Goal: Task Accomplishment & Management: Use online tool/utility

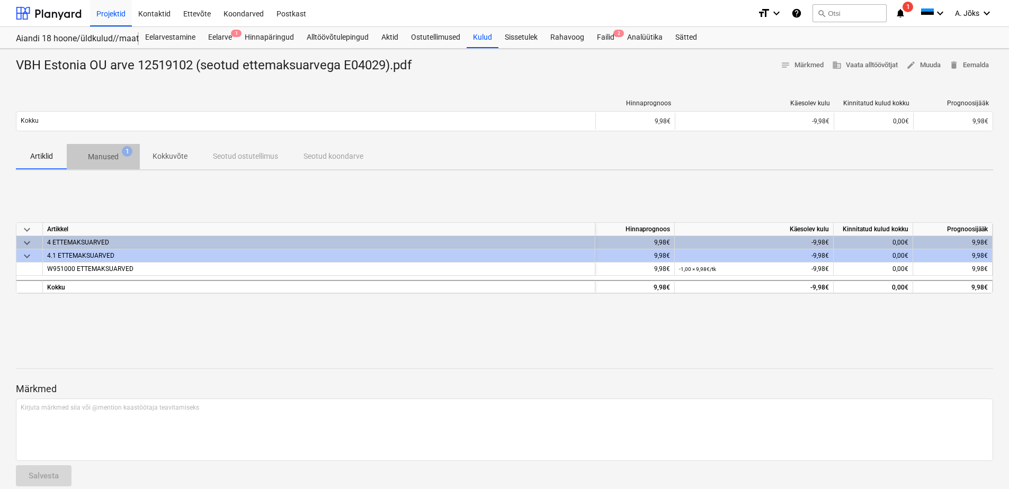
click at [107, 157] on p "Manused" at bounding box center [103, 156] width 31 height 11
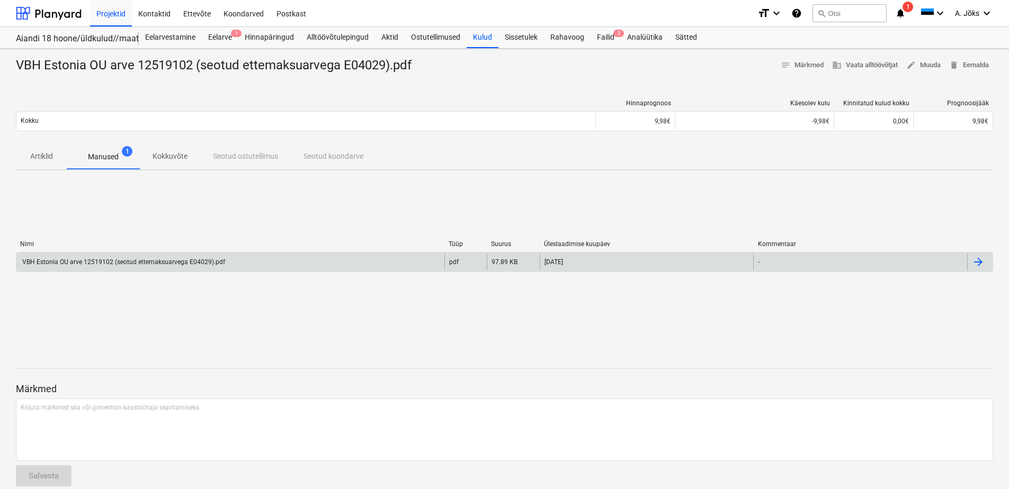
click at [161, 264] on div "VBH Estonia OU arve 12519102 (seotud ettemaksuarvega E04029).pdf" at bounding box center [123, 261] width 204 height 7
click at [302, 265] on div "VBH Estonia OU arve 12519102 (seotud ettemaksuarvega E04029).pdf" at bounding box center [230, 262] width 428 height 17
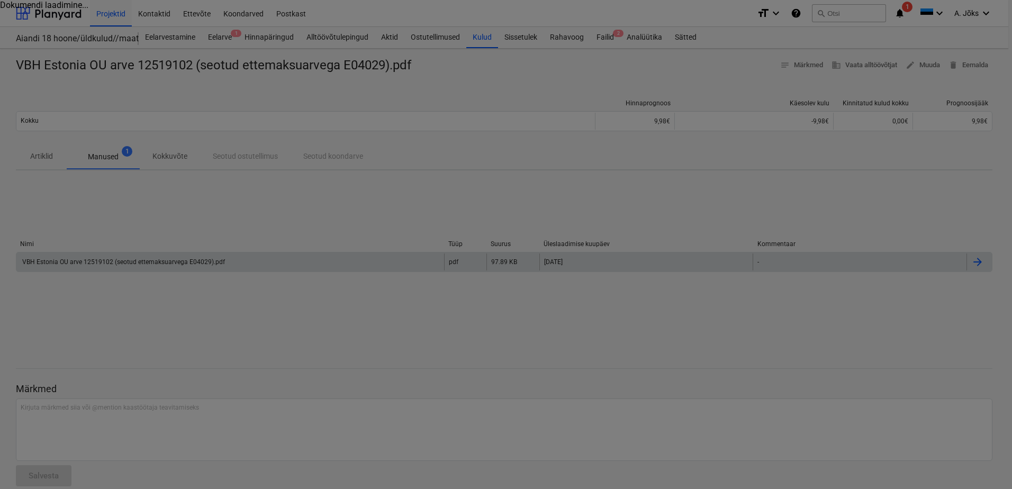
click at [302, 265] on div at bounding box center [506, 244] width 1012 height 489
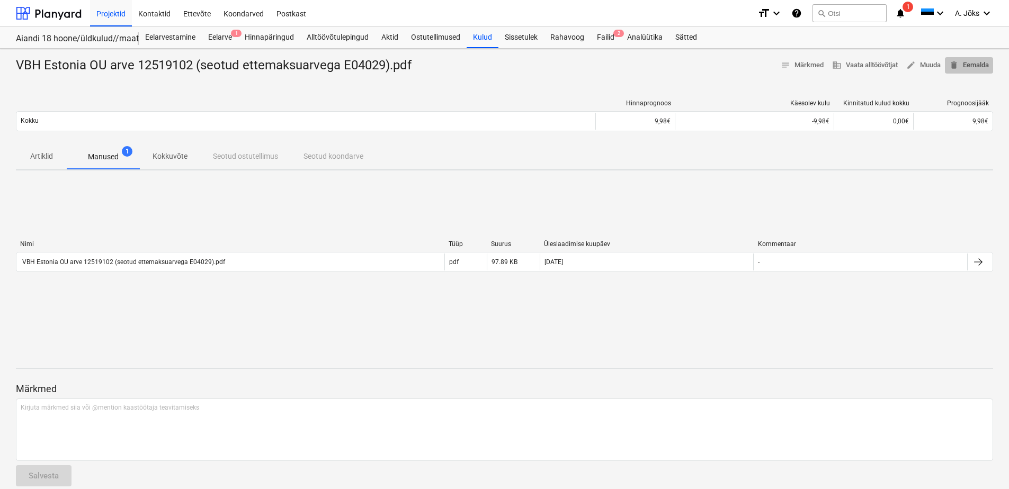
click at [978, 66] on span "delete Eemalda" at bounding box center [969, 65] width 40 height 12
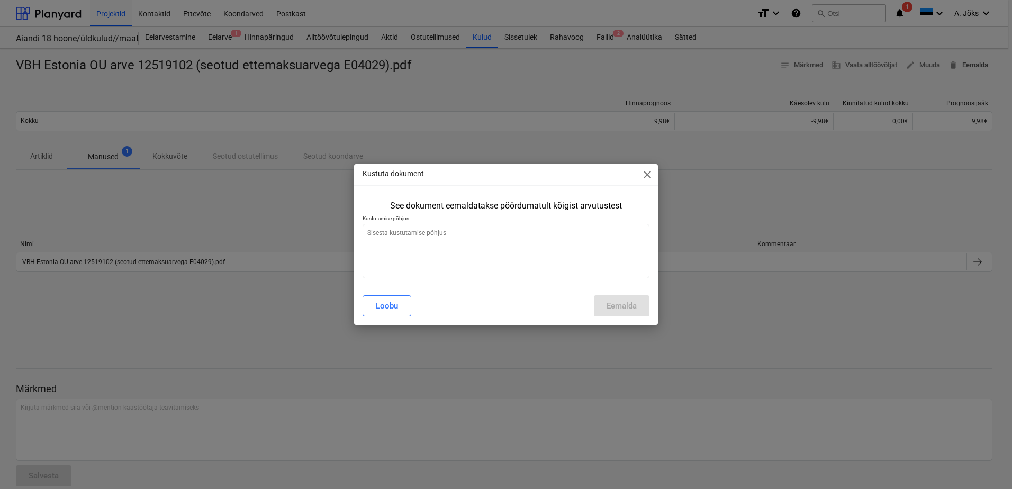
type textarea "x"
click at [503, 241] on textarea at bounding box center [506, 251] width 287 height 55
type textarea "V"
type textarea "x"
type textarea "Va"
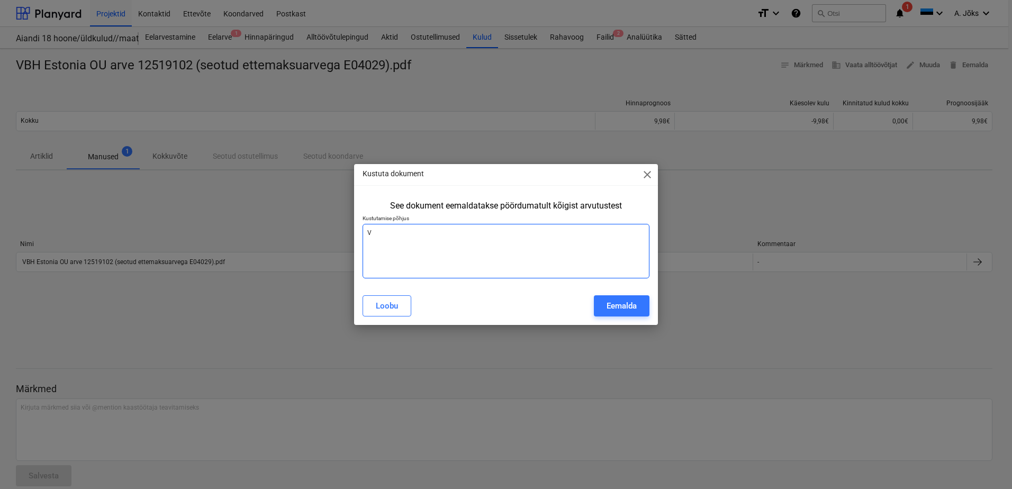
type textarea "x"
type textarea "Val"
type textarea "x"
type textarea "Vale"
type textarea "x"
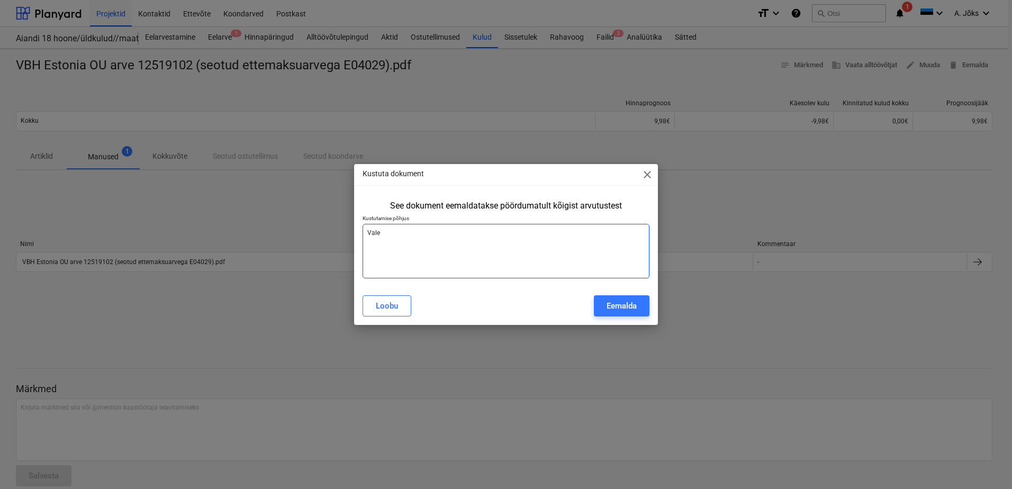
type textarea "[PERSON_NAME]"
type textarea "x"
type textarea "Valest"
type textarea "x"
type textarea "Valesti"
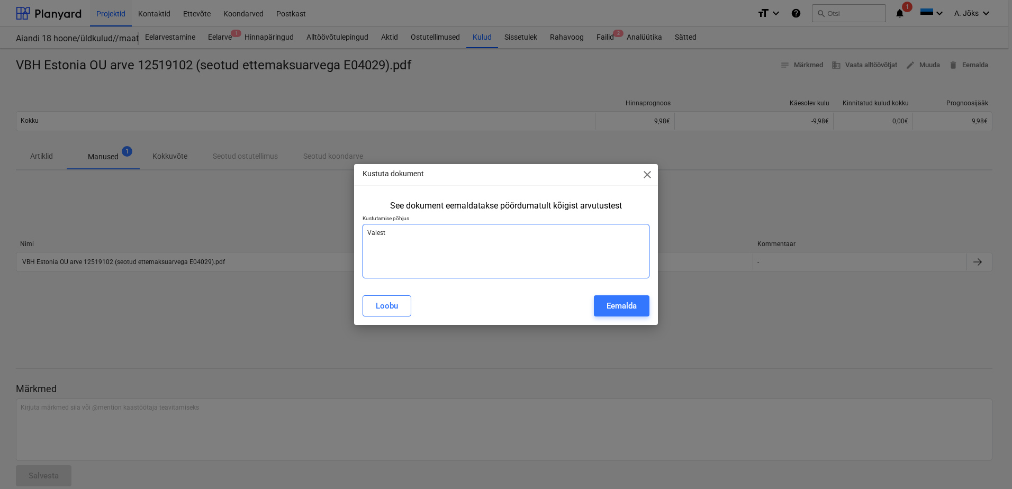
type textarea "x"
type textarea "Valesti"
type textarea "x"
type textarea "Valesti s"
type textarea "x"
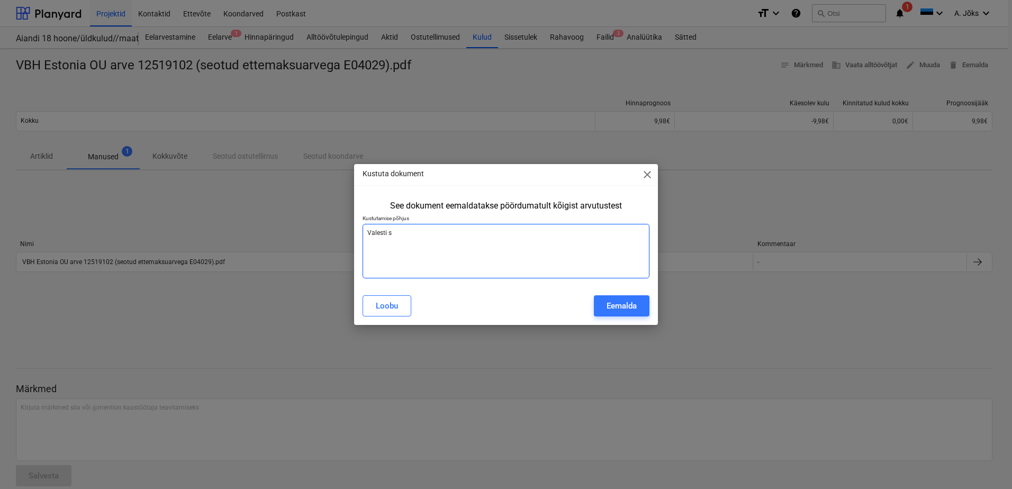
type textarea "Valesti si"
type textarea "x"
type textarea "Valesti sis"
type textarea "x"
type textarea "[PERSON_NAME]"
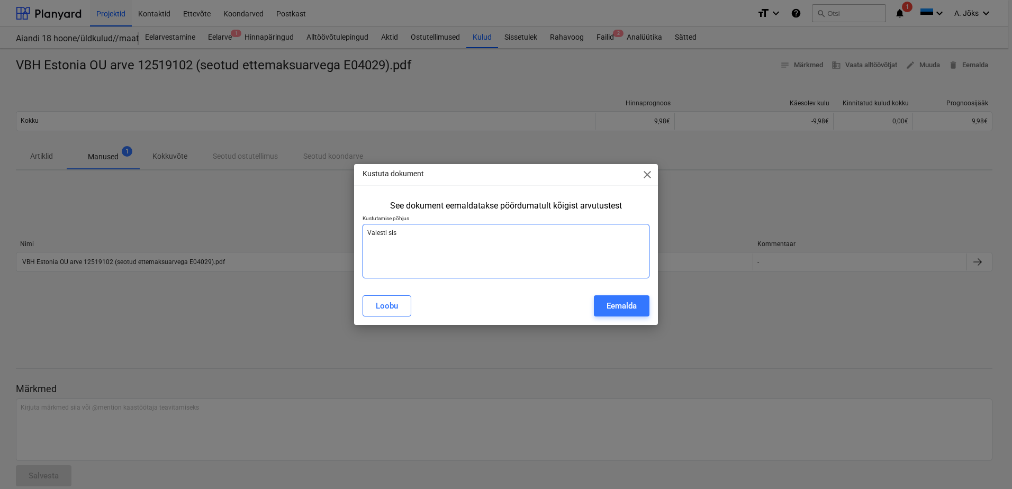
type textarea "x"
type textarea "[PERSON_NAME]"
type textarea "x"
type textarea "Valesti sisest"
type textarea "x"
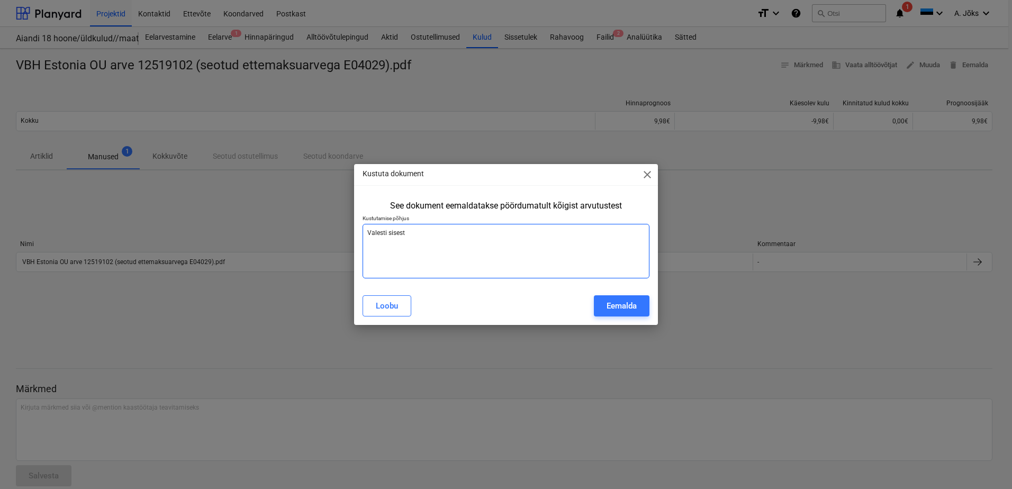
type textarea "[PERSON_NAME]"
type textarea "x"
type textarea "Valesti sisestat"
type textarea "x"
type textarea "Valesti sisestatu"
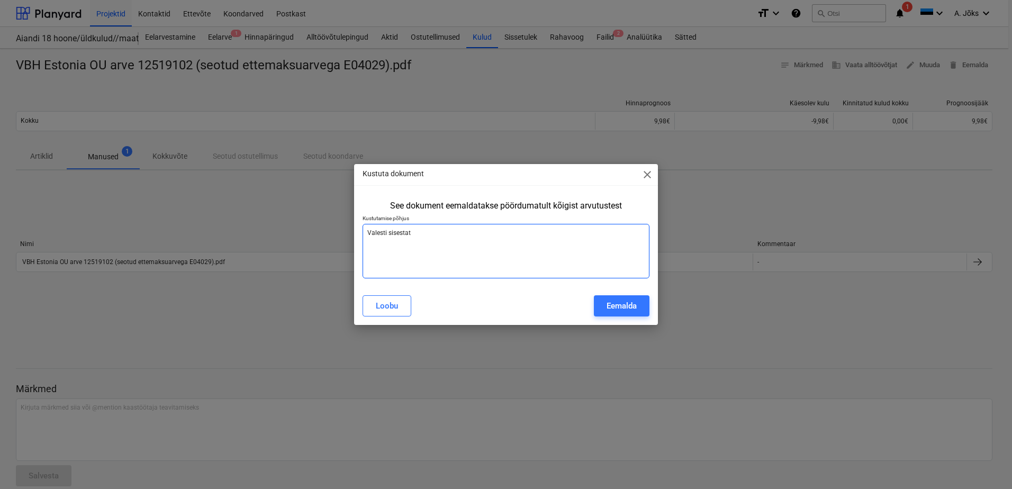
type textarea "x"
type textarea "Valesti sisestatud"
type textarea "x"
type textarea "Valesti sisestatud."
type textarea "x"
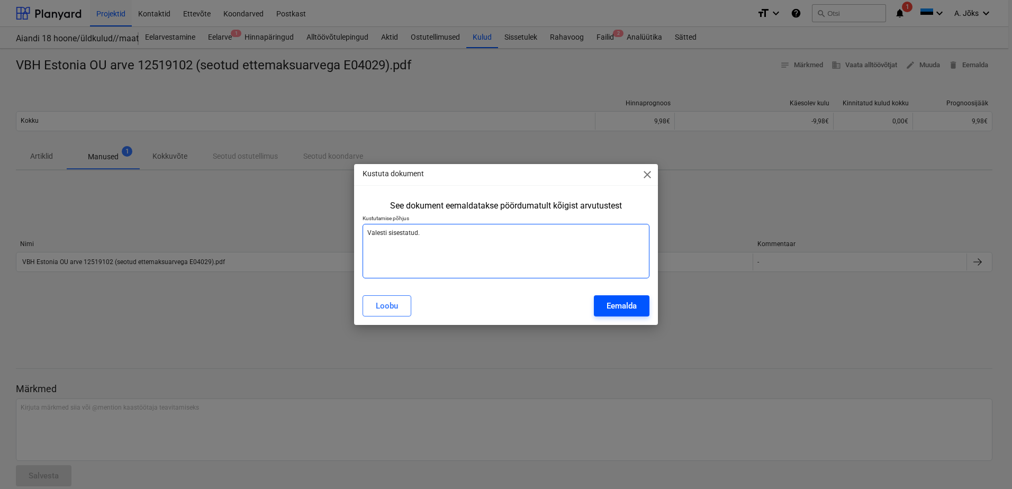
type textarea "Valesti sisestatud."
click at [635, 309] on div "Eemalda" at bounding box center [622, 306] width 30 height 14
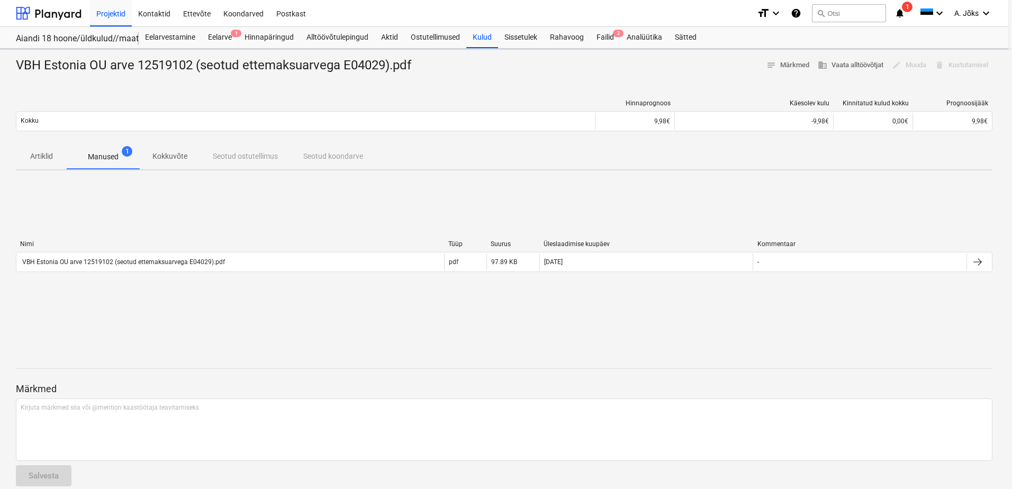
type textarea "x"
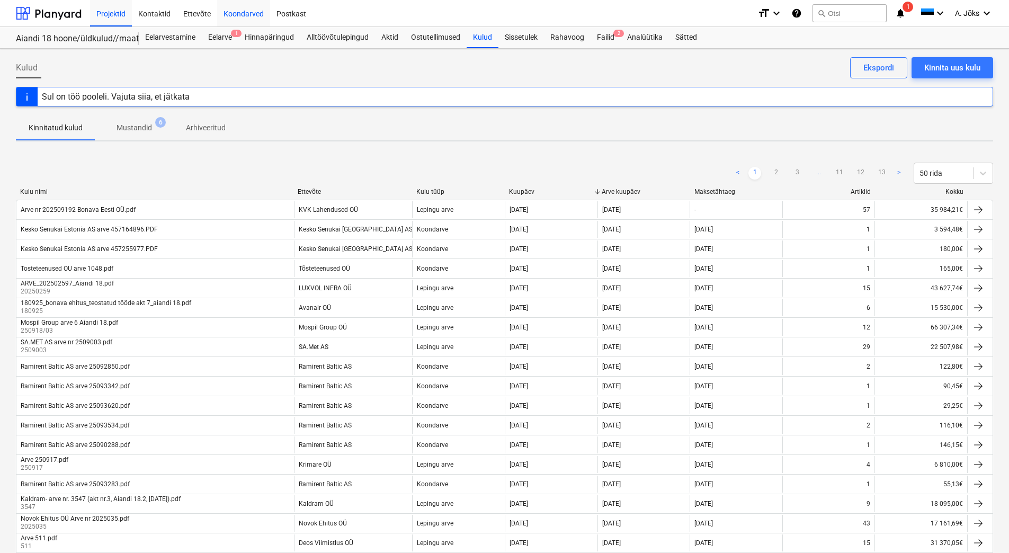
click at [245, 13] on div "Koondarved" at bounding box center [243, 12] width 53 height 27
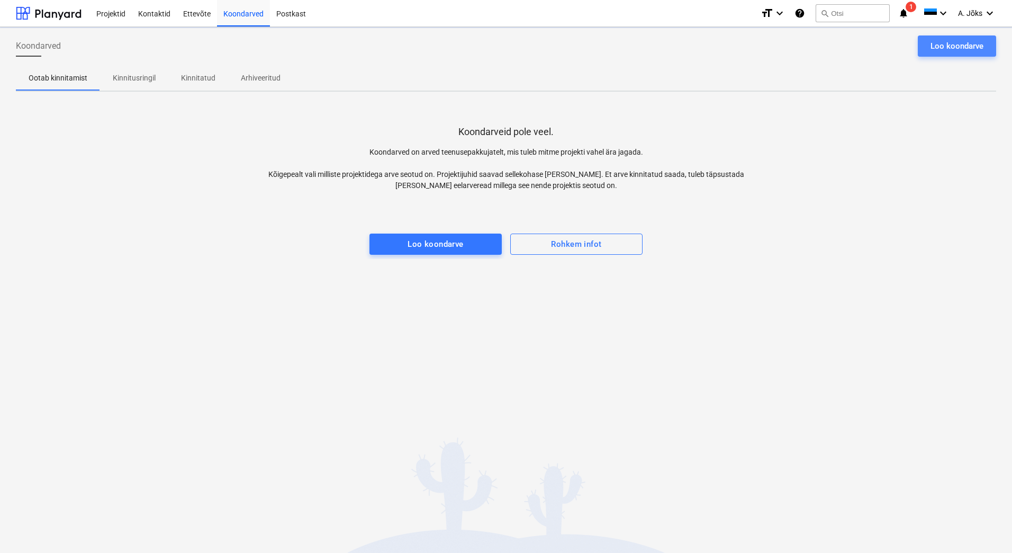
click at [954, 47] on div "Loo koondarve" at bounding box center [957, 46] width 53 height 14
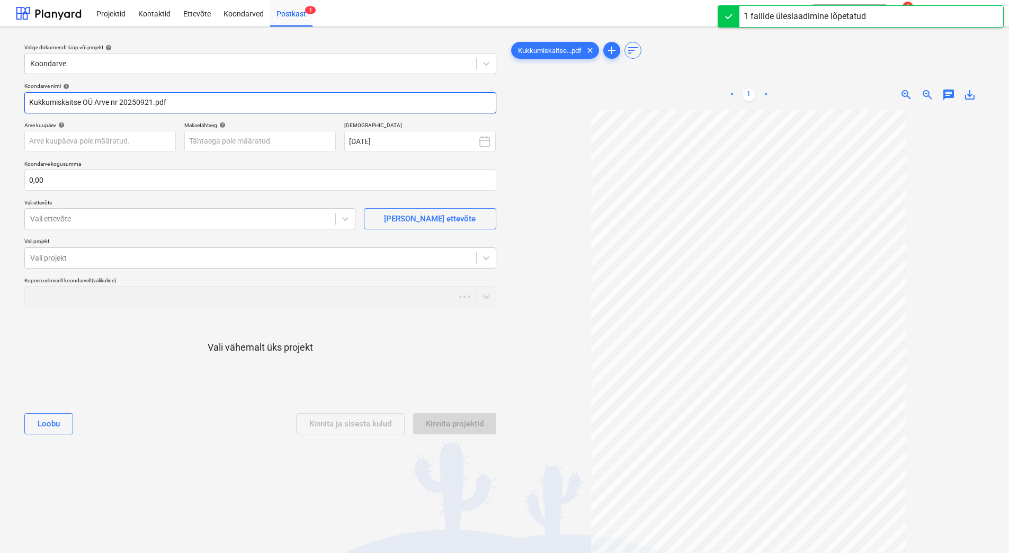
click at [121, 101] on input "Kukkumiskaitse OÜ Arve nr 20250921.pdf" at bounding box center [260, 102] width 472 height 21
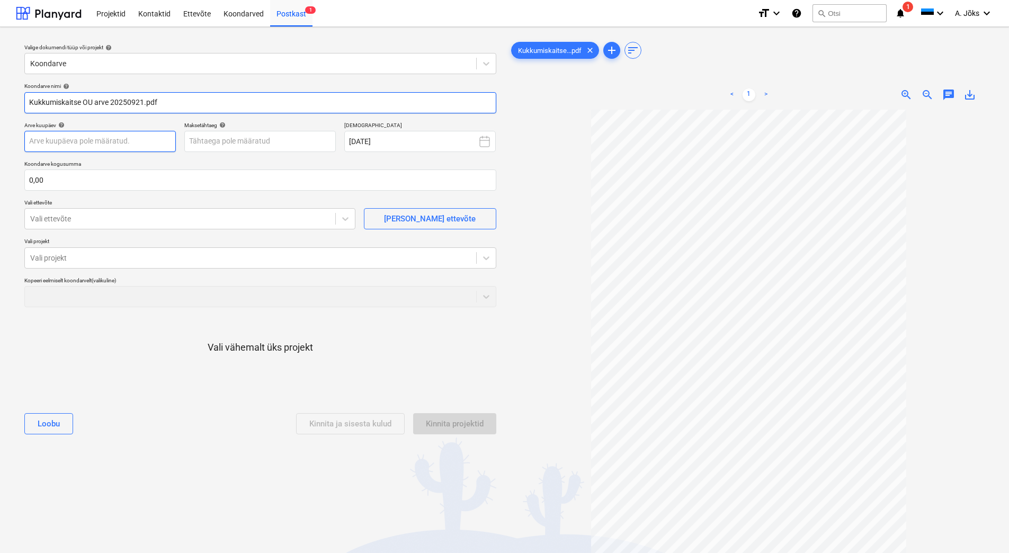
type input "Kukkumiskaitse OU arve 20250921.pdf"
click at [133, 146] on body "Projektid Kontaktid Ettevõte Koondarved Postkast 1 format_size keyboard_arrow_d…" at bounding box center [504, 276] width 1009 height 553
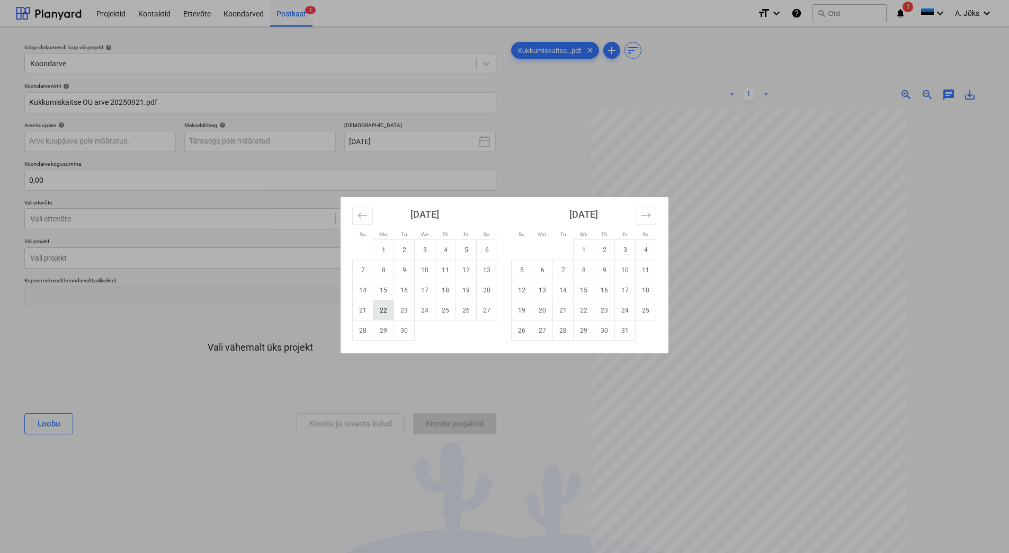
click at [381, 311] on td "22" at bounding box center [383, 310] width 21 height 20
type input "[DATE]"
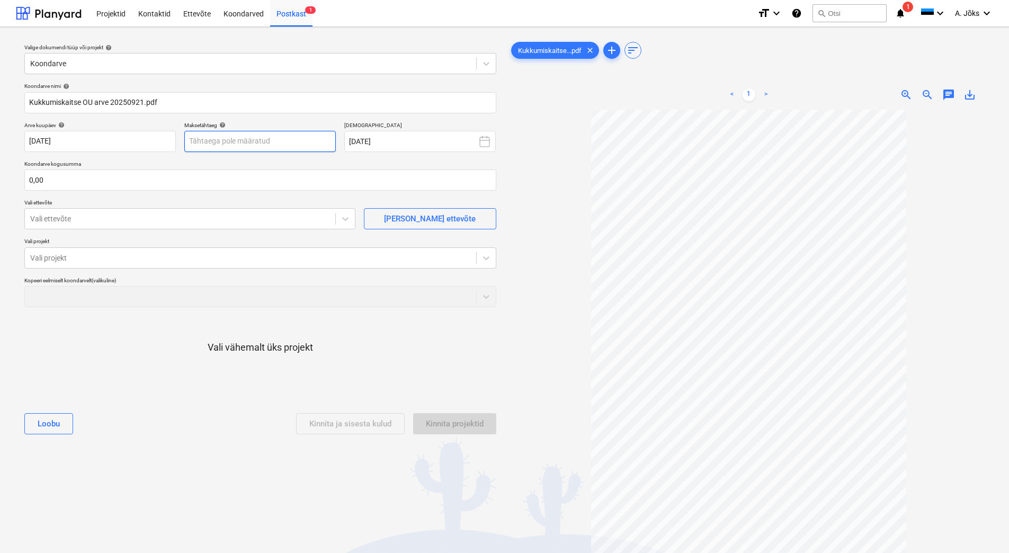
click at [270, 138] on body "Projektid Kontaktid Ettevõte Koondarved Postkast 1 format_size keyboard_arrow_d…" at bounding box center [504, 276] width 1009 height 553
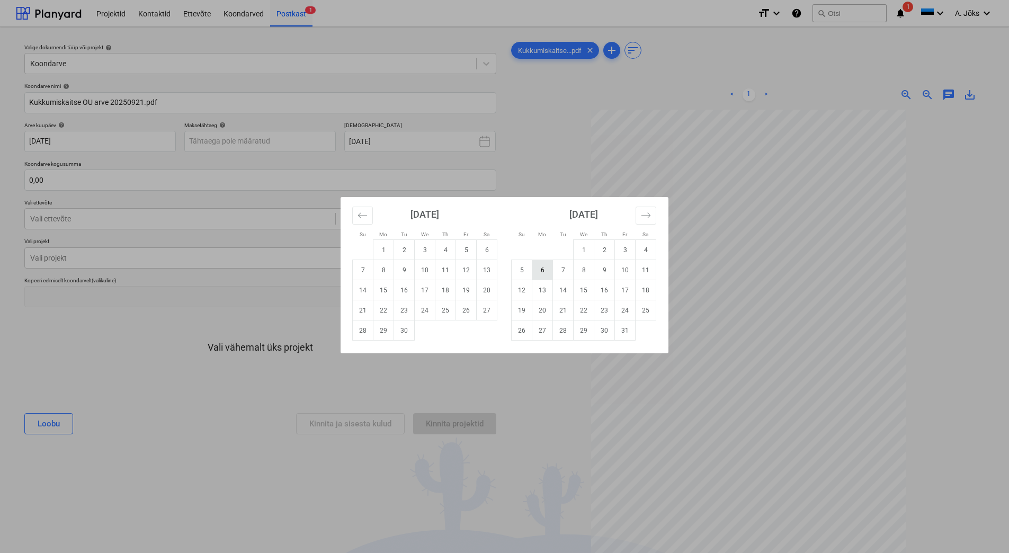
click at [546, 270] on td "6" at bounding box center [542, 270] width 21 height 20
type input "[DATE]"
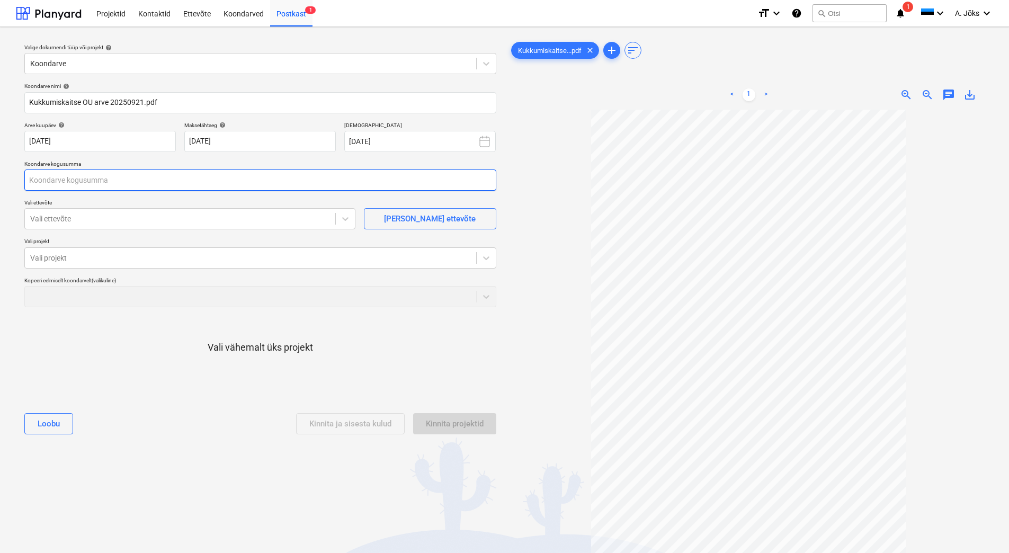
click at [87, 183] on input "text" at bounding box center [260, 179] width 472 height 21
type input "2 214,98"
click at [100, 221] on div at bounding box center [180, 218] width 300 height 11
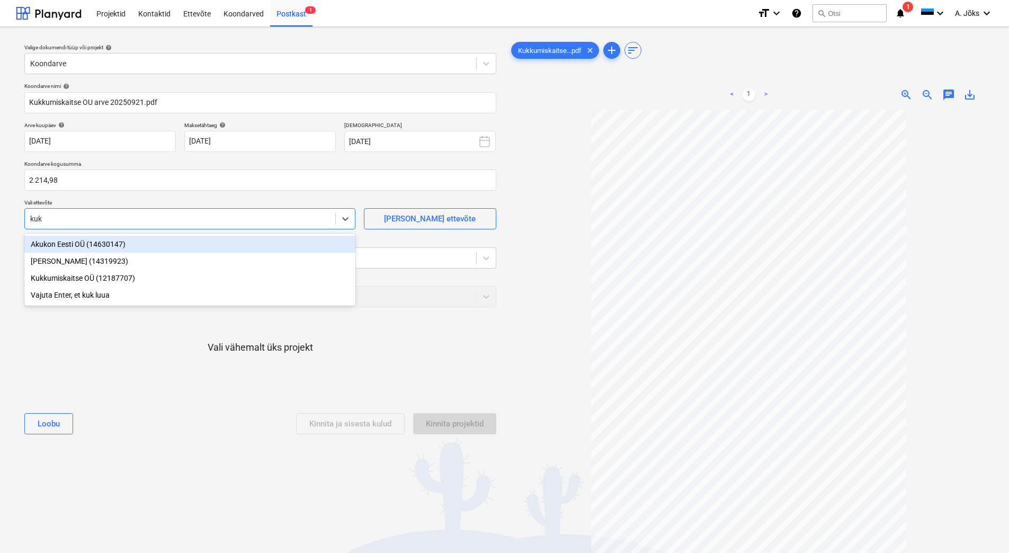
type input "kukk"
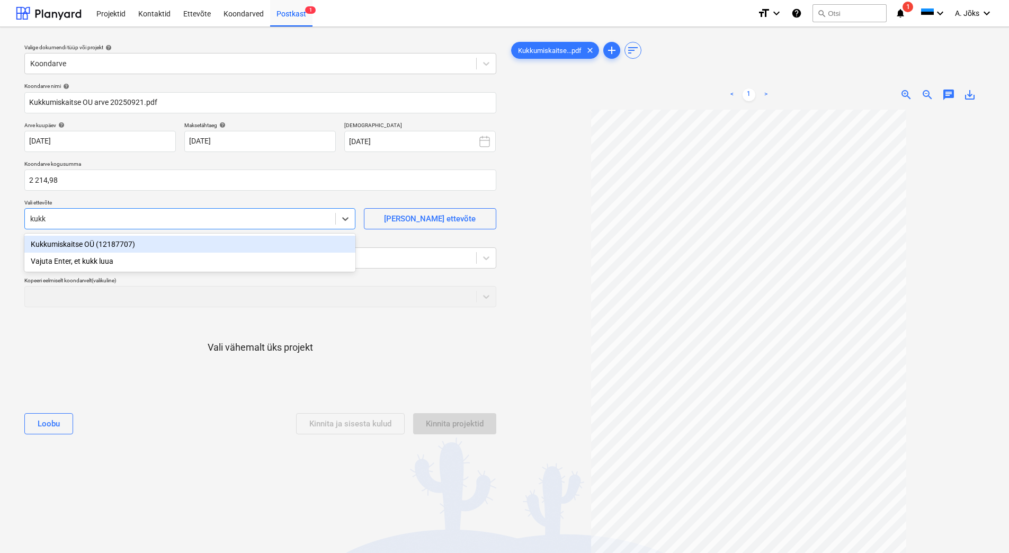
click at [91, 241] on div "Kukkumiskaitse OÜ (12187707)" at bounding box center [189, 244] width 331 height 17
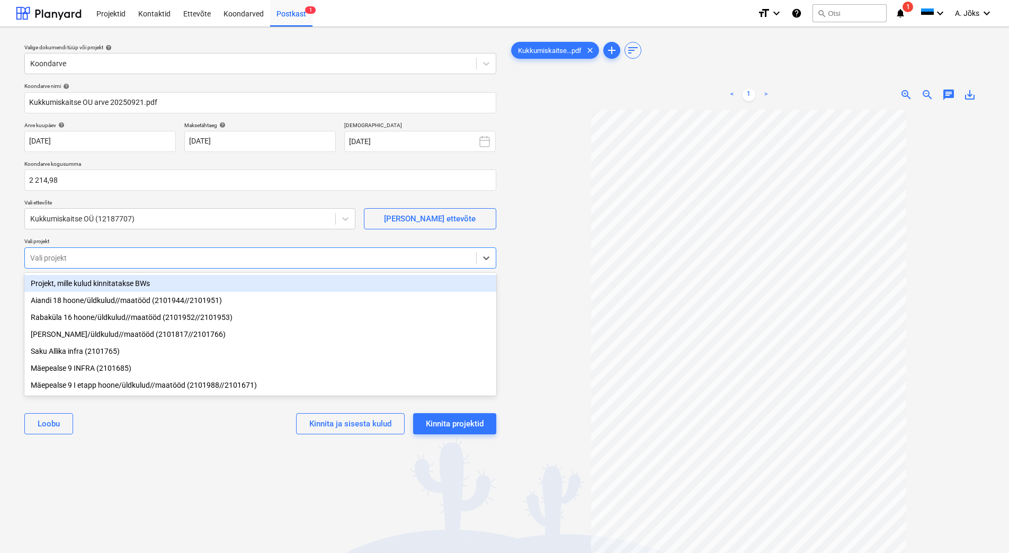
click at [87, 256] on div at bounding box center [250, 258] width 441 height 11
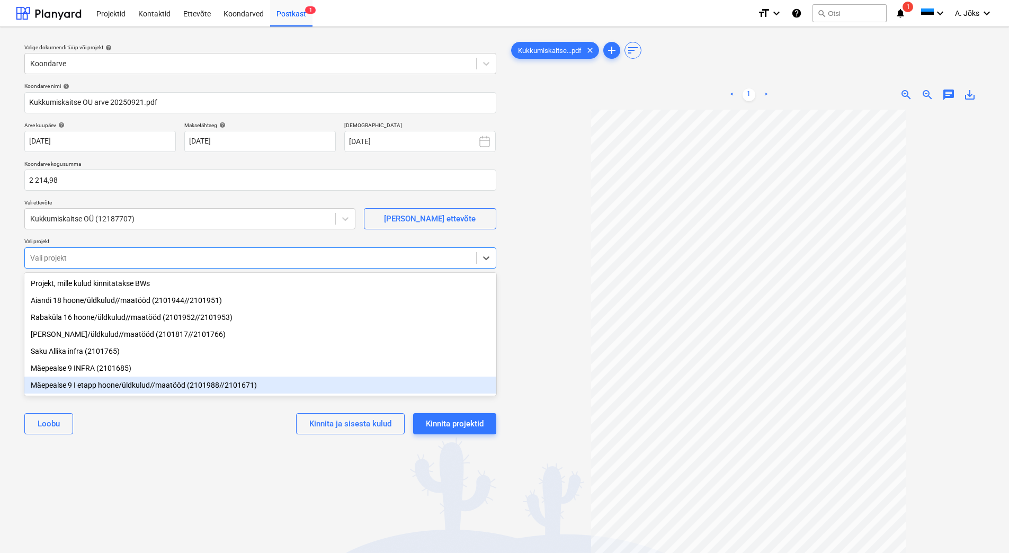
click at [90, 385] on div "Mäepealse 9 I etapp hoone/üldkulud//maatööd (2101988//2101671)" at bounding box center [260, 384] width 472 height 17
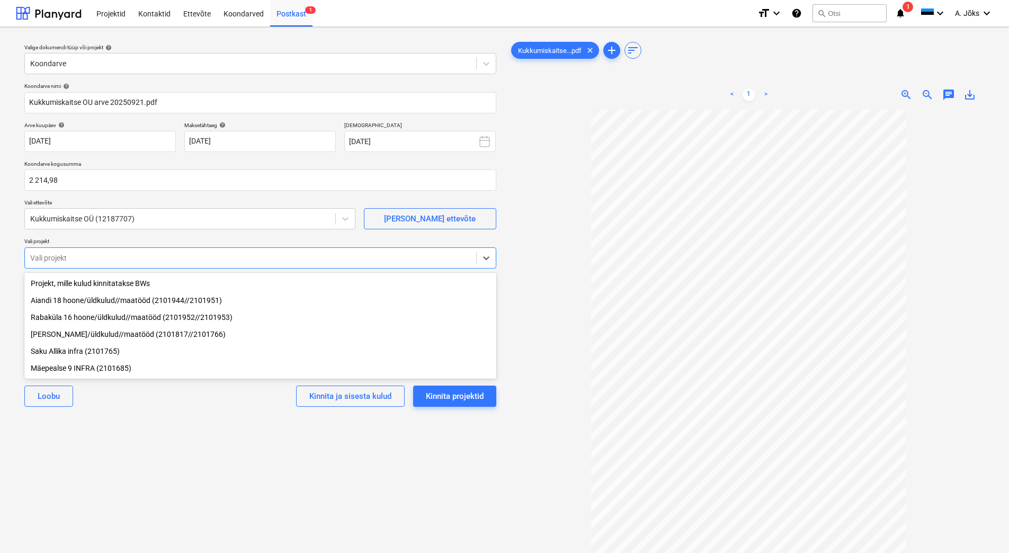
click at [93, 337] on div "[PERSON_NAME]/üldkulud//maatööd (2101817//2101766)" at bounding box center [260, 334] width 472 height 17
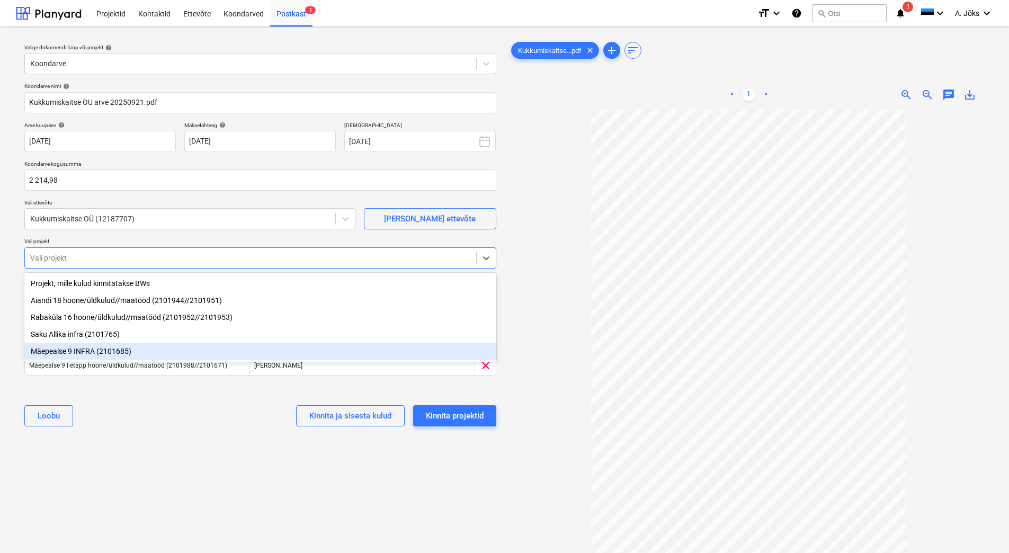
click at [136, 428] on div "[PERSON_NAME] ja sisesta kulud Kinnita projektid" at bounding box center [260, 416] width 472 height 38
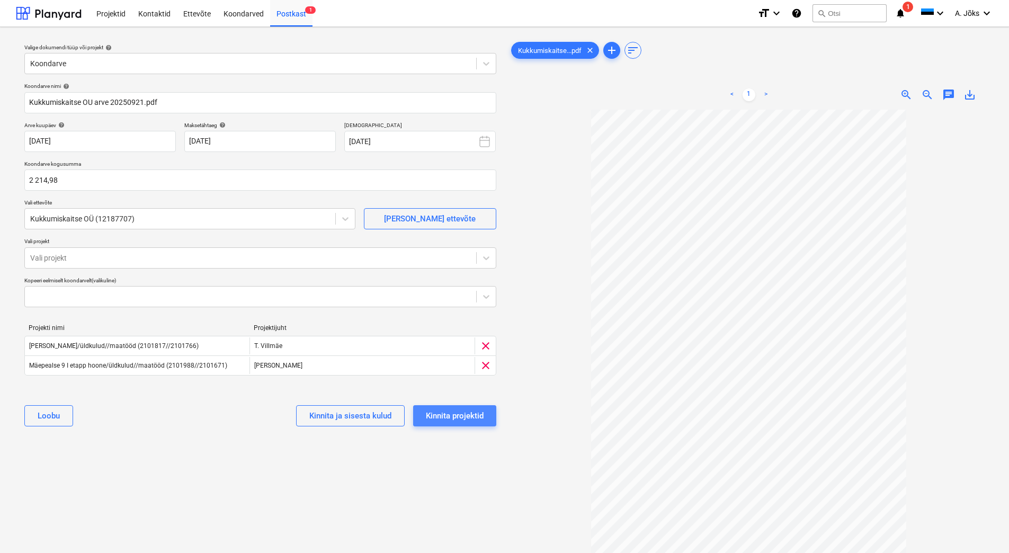
click at [466, 414] on div "Kinnita projektid" at bounding box center [455, 416] width 58 height 14
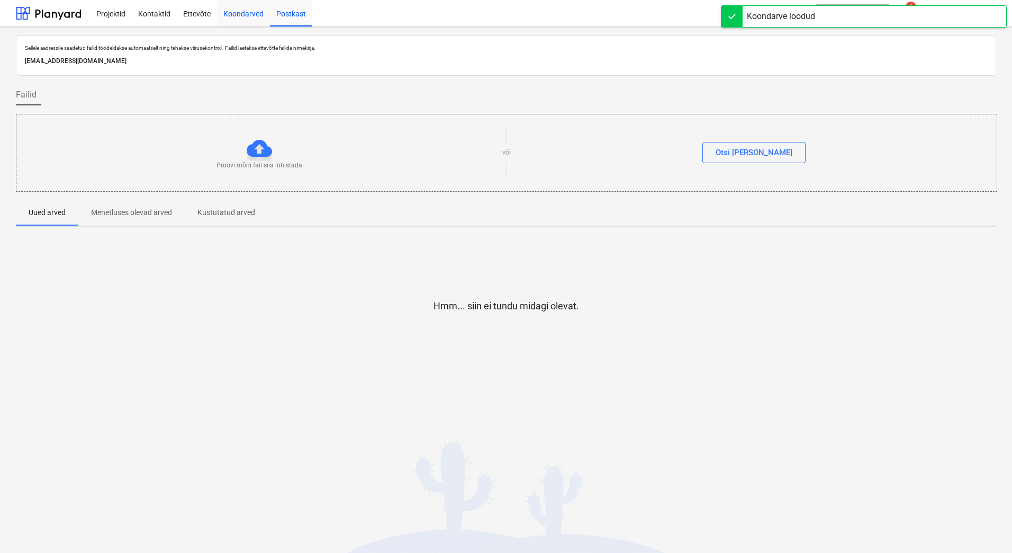
click at [258, 12] on div "Koondarved" at bounding box center [243, 12] width 53 height 27
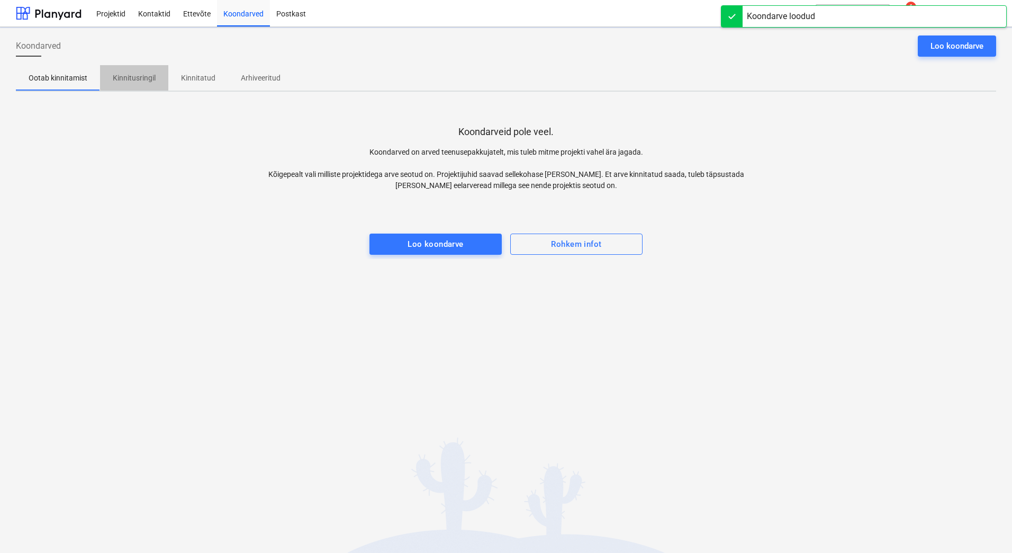
click at [144, 79] on p "Kinnitusringil" at bounding box center [134, 78] width 43 height 11
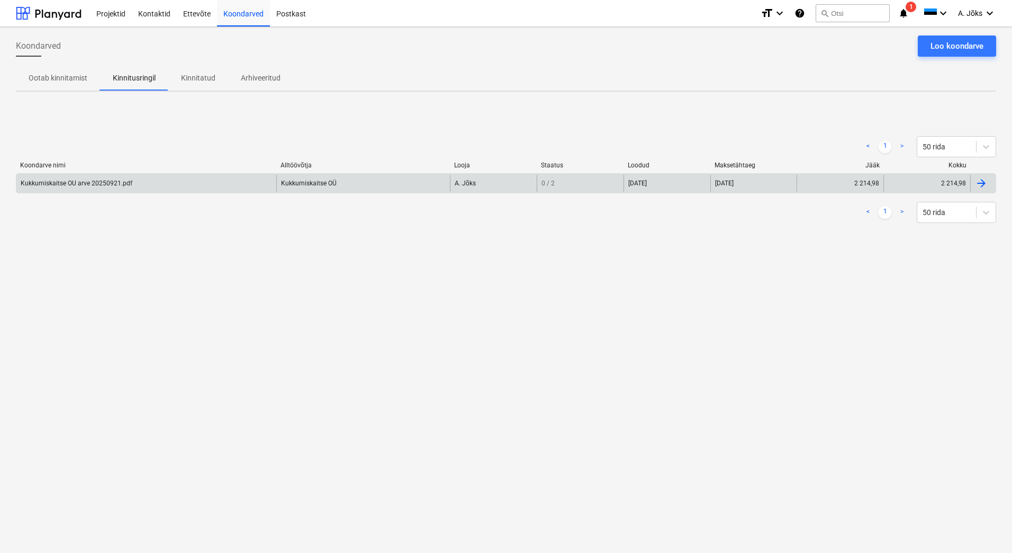
click at [105, 184] on div "Kukkumiskaitse OU arve 20250921.pdf" at bounding box center [77, 183] width 112 height 7
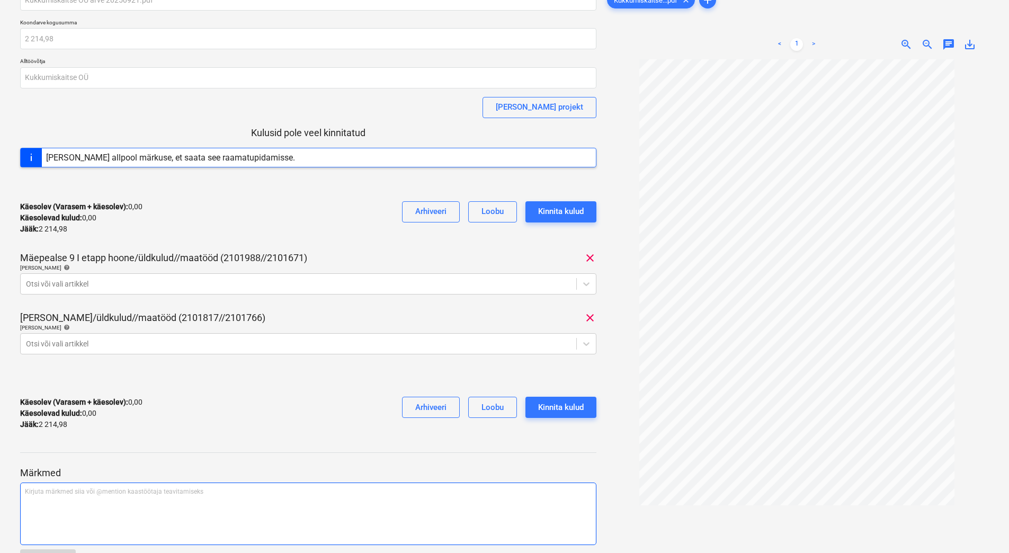
scroll to position [93, 0]
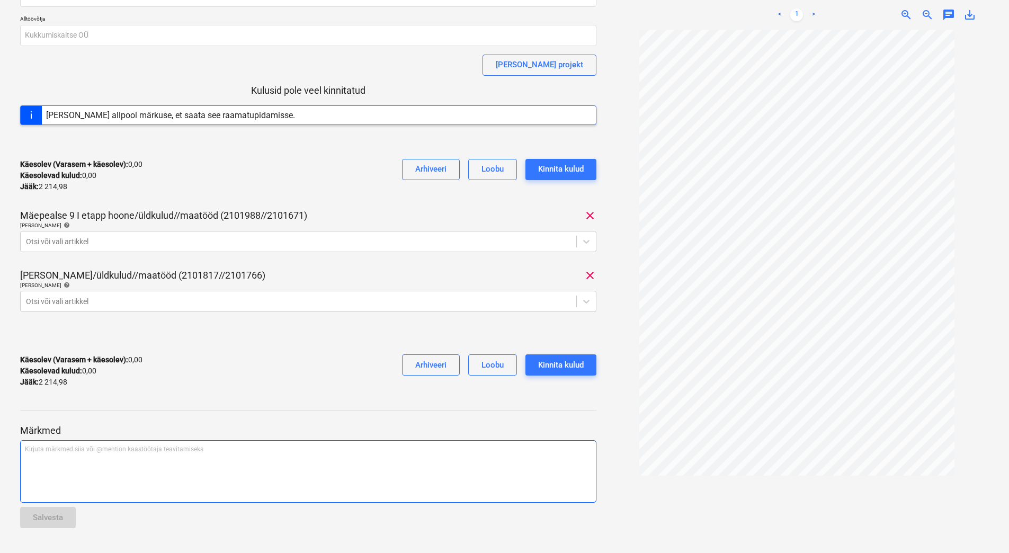
click at [96, 476] on div "Kirjuta märkmed siia või @mention kaastöötaja teavitamiseks ﻿" at bounding box center [308, 471] width 576 height 62
click at [77, 452] on span "NB! Mäepealse - -1107,49eur., Saku - 1107,49eur." at bounding box center [96, 448] width 142 height 7
click at [205, 447] on p "NB! Mäepealse - 1107,49eur., Saku - 1107,49eur." at bounding box center [308, 449] width 567 height 9
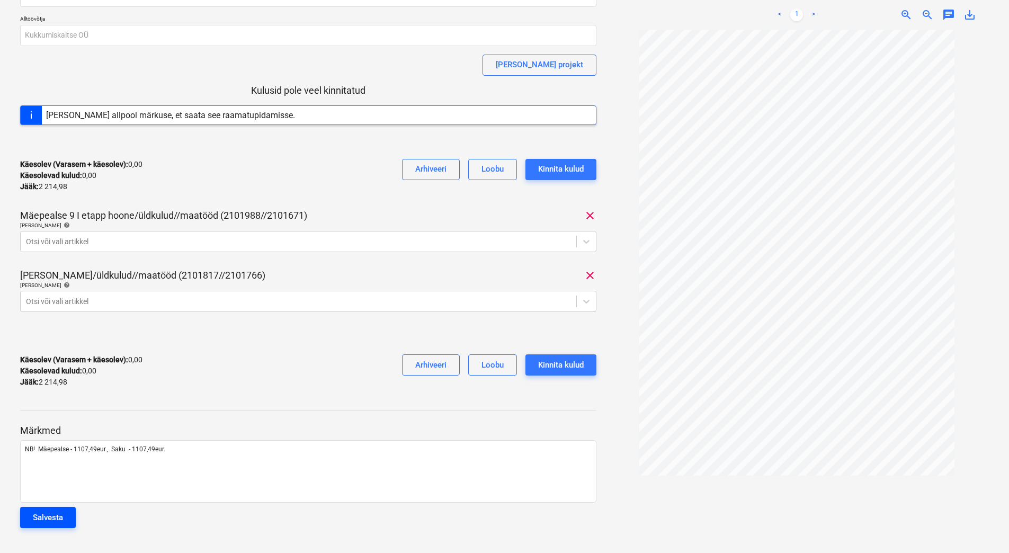
click at [57, 489] on div "Salvesta" at bounding box center [48, 517] width 30 height 14
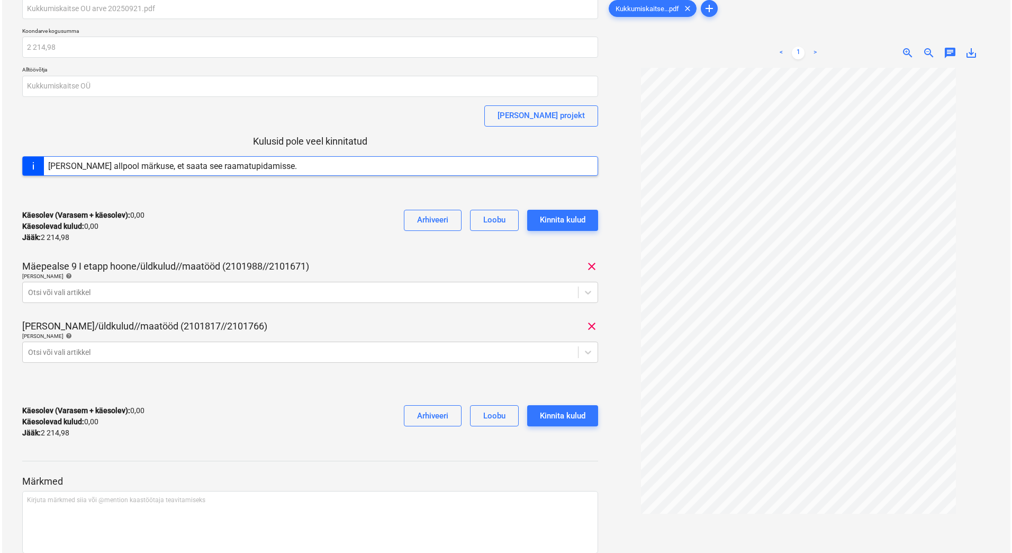
scroll to position [0, 0]
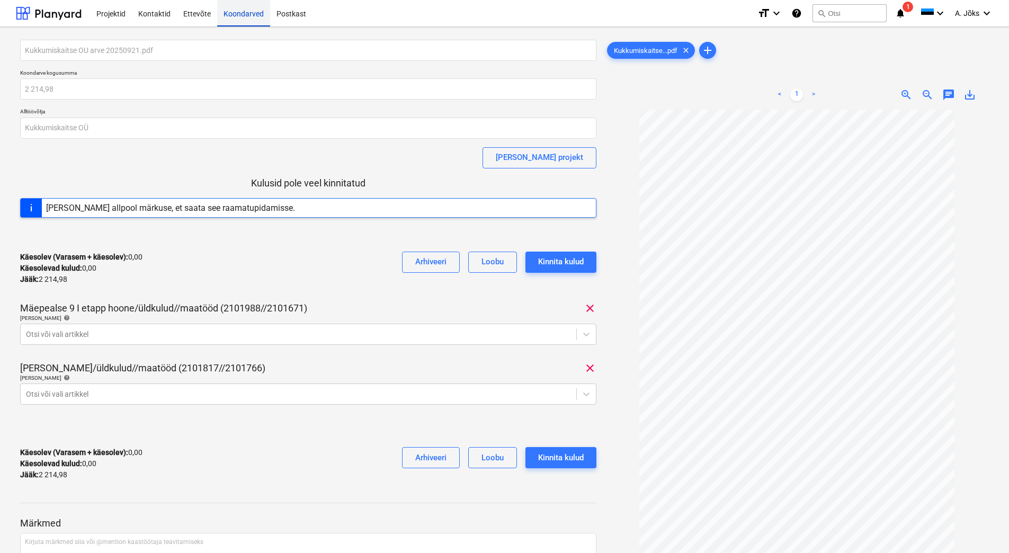
click at [243, 15] on div "Koondarved" at bounding box center [243, 12] width 53 height 27
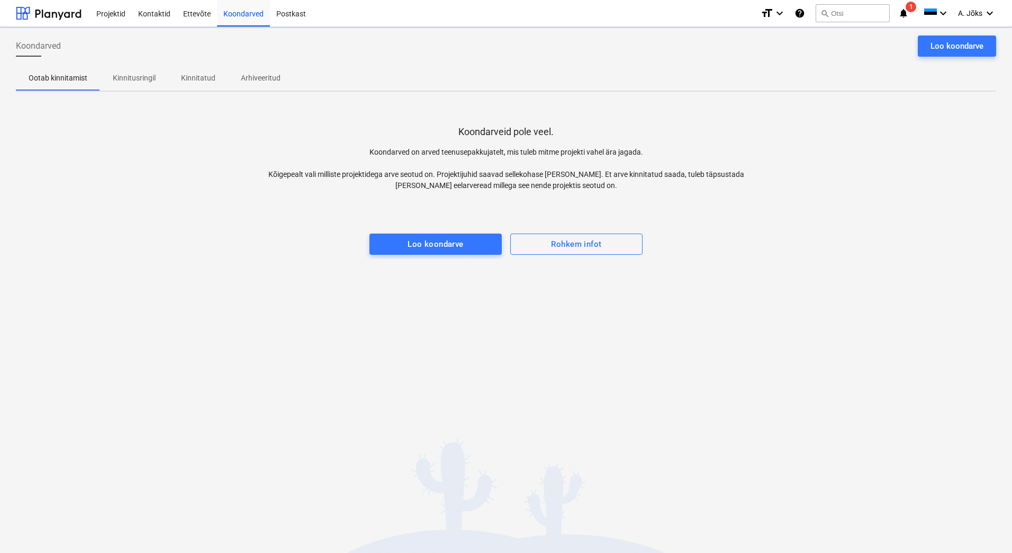
click at [177, 299] on div "Koondarved Loo koondarve Ootab kinnitamist Kinnitusringil Kinnitatud Arhiveerit…" at bounding box center [506, 290] width 1012 height 526
click at [109, 12] on div "Projektid" at bounding box center [111, 12] width 42 height 27
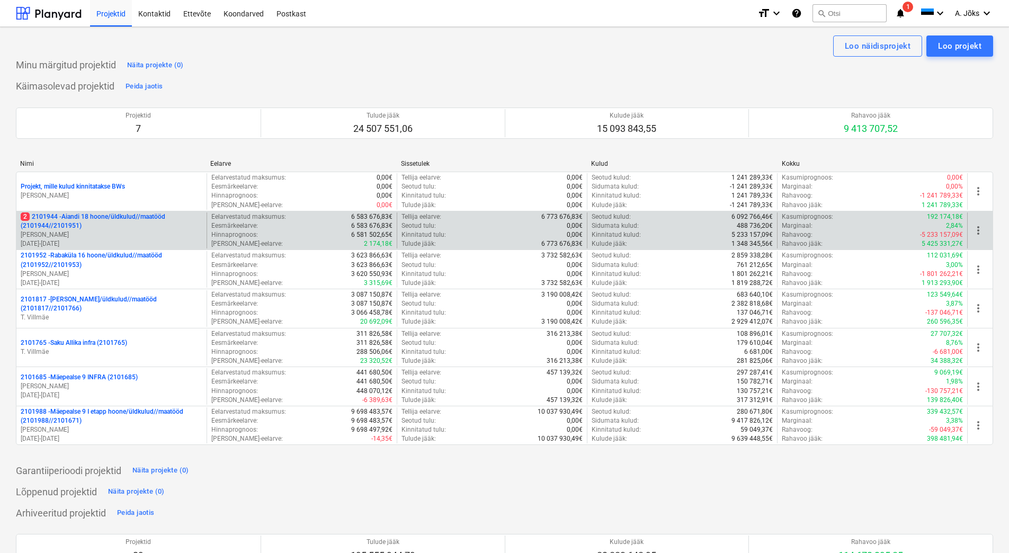
click at [111, 227] on p "2 2101944 - Aiandi 18 hoone/üldkulud//maatööd (2101944//2101951)" at bounding box center [112, 221] width 182 height 18
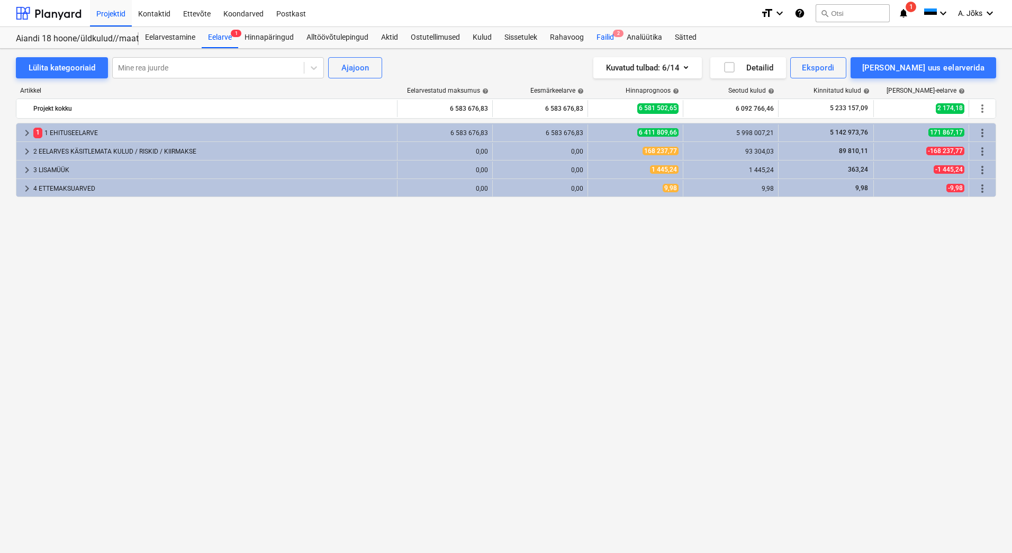
click at [607, 35] on div "Failid 2" at bounding box center [605, 37] width 30 height 21
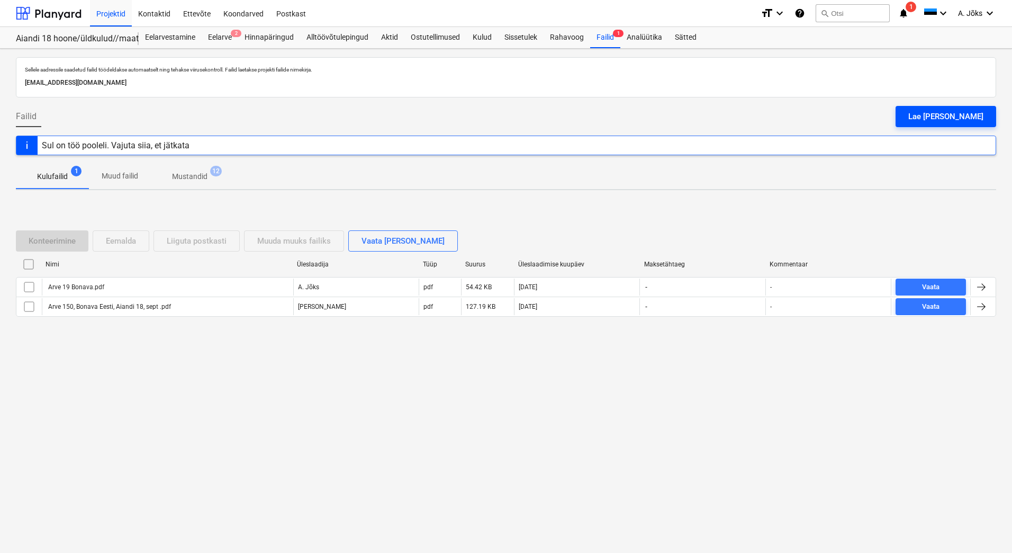
click at [955, 120] on div "Lae [PERSON_NAME]" at bounding box center [946, 117] width 75 height 14
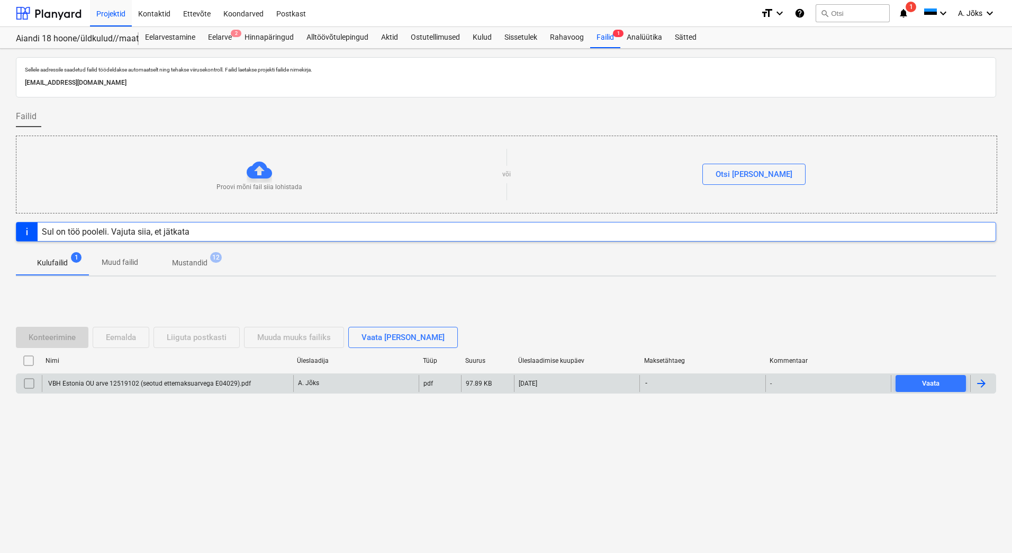
click at [181, 385] on div "VBH Estonia OU arve 12519102 (seotud ettemaksuarvega E04029).pdf" at bounding box center [149, 383] width 204 height 7
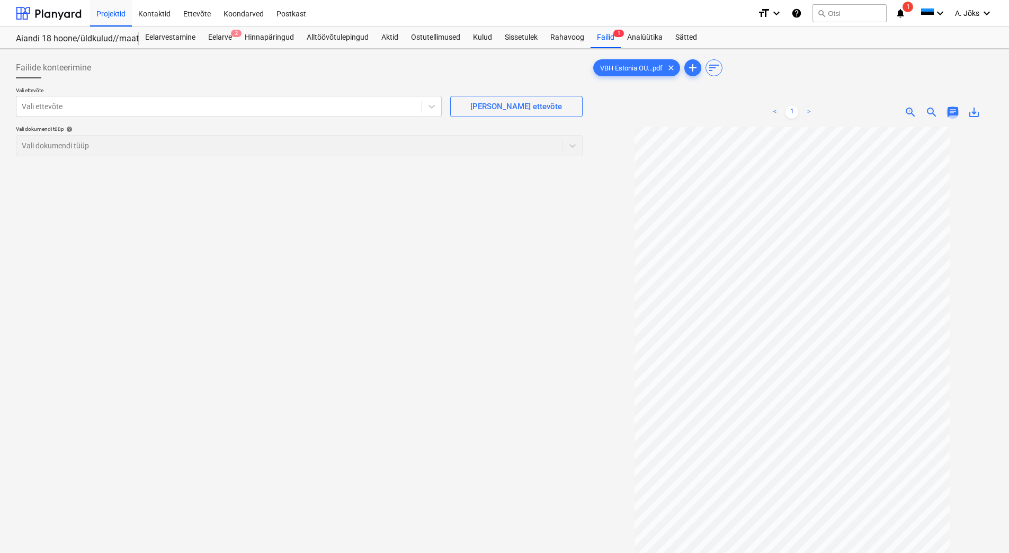
click at [953, 109] on span "chat" at bounding box center [952, 112] width 13 height 13
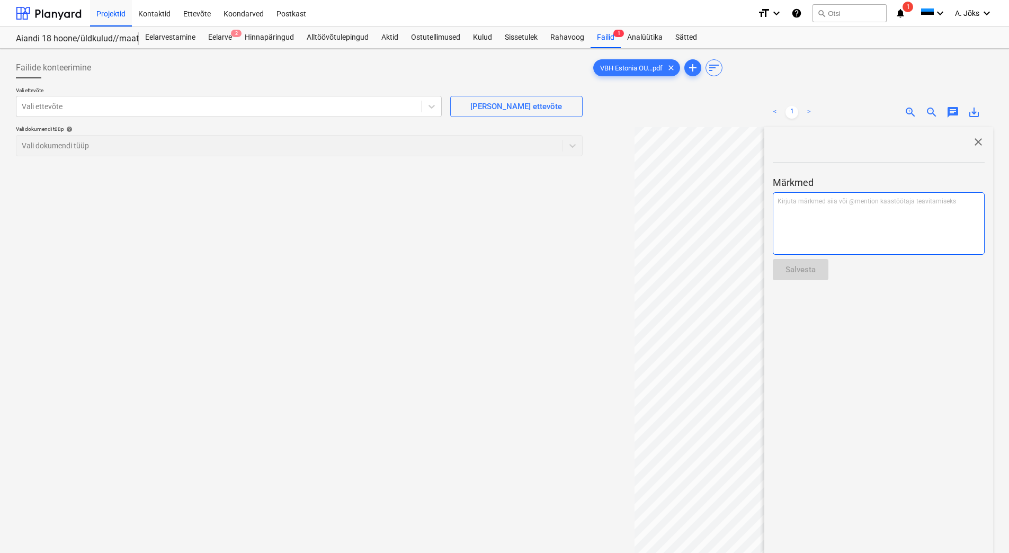
click at [856, 203] on p "Kirjuta märkmed siia või @mention kaastöötaja teavitamiseks ﻿" at bounding box center [878, 201] width 202 height 9
click at [891, 201] on p "Palun miinusta ettemaks ja [PERSON_NAME]" at bounding box center [878, 201] width 202 height 9
click at [821, 202] on span "Palun miinusta ettemaks ja [PERSON_NAME] kulu [PERSON_NAME] 9,98eur." at bounding box center [874, 206] width 194 height 16
click at [822, 201] on span "Palun miinusta ettemaks ja [PERSON_NAME] kulu [PERSON_NAME] 9,98eur." at bounding box center [874, 206] width 194 height 16
click at [928, 204] on span "Palun miinusta (-9,98eur.) ettemaks ja [PERSON_NAME] kulu [PERSON_NAME] 9,98eur." at bounding box center [864, 206] width 174 height 16
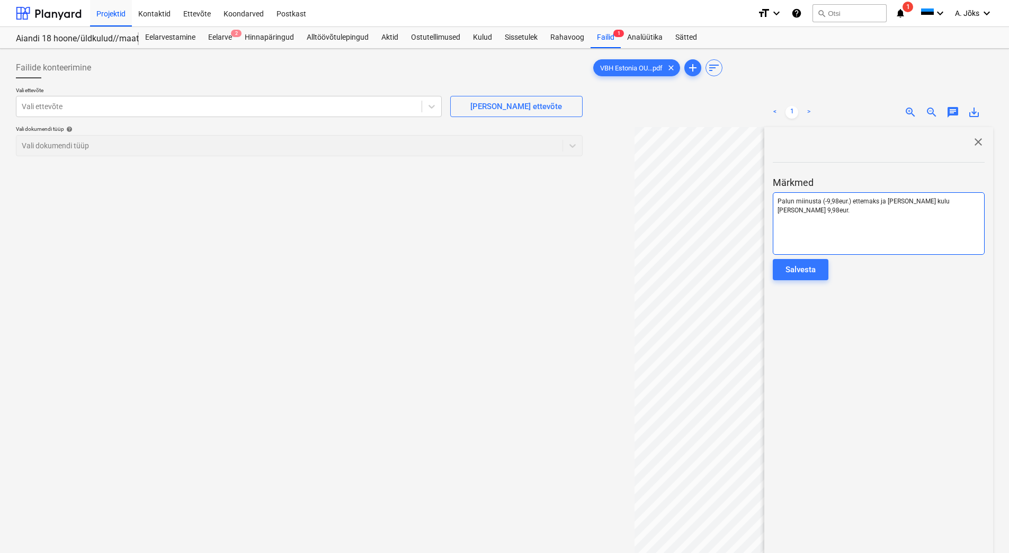
click at [927, 201] on span "Palun miinusta (-9,98eur.) ettemaks ja [PERSON_NAME] kulu [PERSON_NAME] 9,98eur." at bounding box center [864, 206] width 174 height 16
click at [814, 269] on div "Salvesta" at bounding box center [800, 270] width 30 height 14
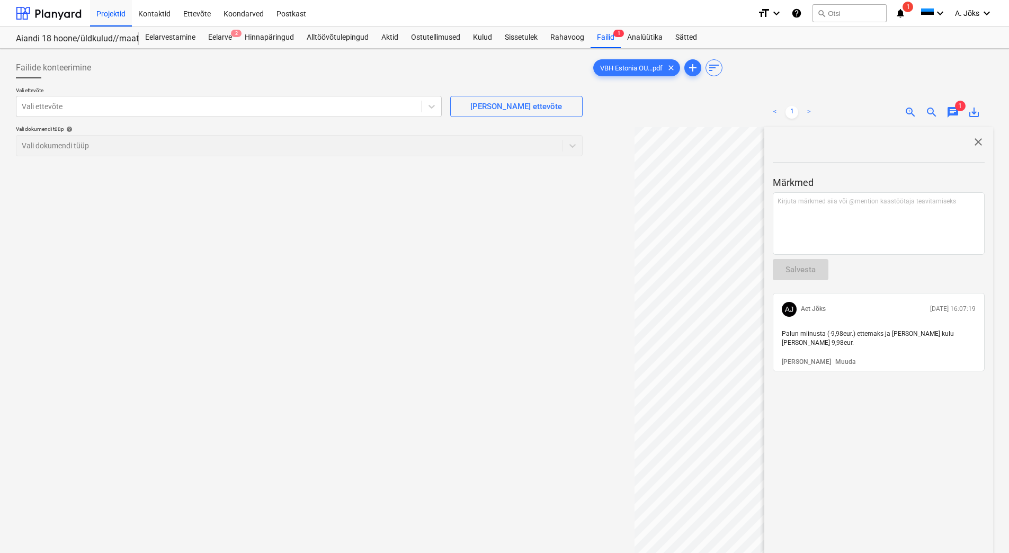
click at [974, 142] on span "close" at bounding box center [978, 142] width 13 height 13
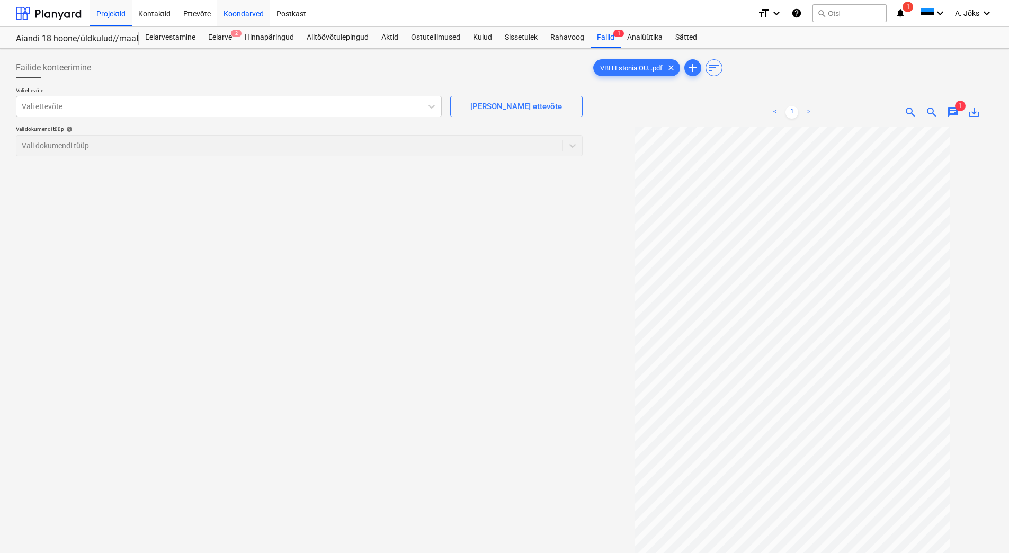
click at [248, 12] on div "Koondarved" at bounding box center [243, 12] width 53 height 27
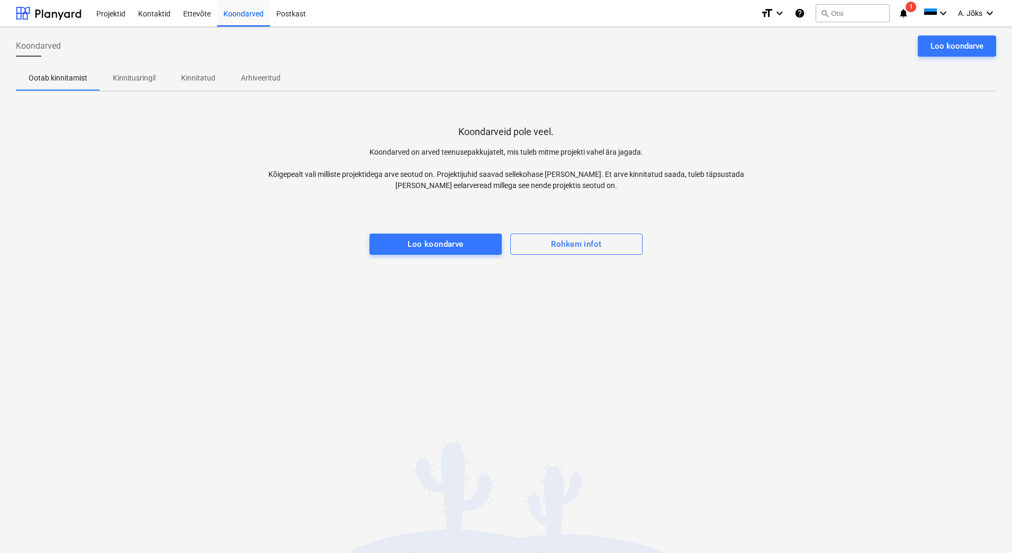
click at [501, 392] on div "Koondarved Loo koondarve Ootab kinnitamist Kinnitusringil Kinnitatud Arhiveerit…" at bounding box center [506, 290] width 1012 height 526
drag, startPoint x: 144, startPoint y: 79, endPoint x: 164, endPoint y: 113, distance: 39.1
click at [145, 80] on p "Kinnitusringil" at bounding box center [134, 78] width 43 height 11
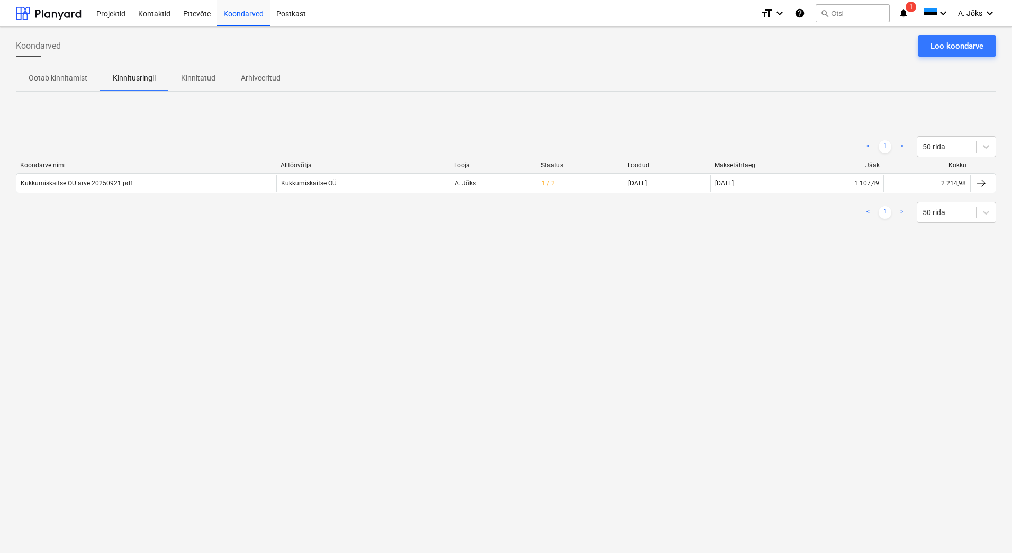
click at [211, 240] on div "< 1 > 50 rida Koondarve nimi Alltöövõtja Looja Staatus Loodud Maksetähtaeg Jääk…" at bounding box center [506, 179] width 981 height 159
click at [442, 343] on div "Koondarved Loo koondarve Ootab kinnitamist Kinnitusringil Kinnitatud Arhiveerit…" at bounding box center [506, 290] width 1012 height 526
click at [451, 317] on div "Koondarved Loo koondarve Ootab kinnitamist Kinnitusringil Kinnitatud Arhiveerit…" at bounding box center [506, 290] width 1012 height 526
click at [402, 275] on div "Koondarved Loo koondarve Ootab kinnitamist Kinnitusringil Kinnitatud Arhiveerit…" at bounding box center [506, 290] width 1012 height 526
click at [513, 329] on div "Koondarved Loo koondarve Ootab kinnitamist Kinnitusringil Kinnitatud Arhiveerit…" at bounding box center [506, 290] width 1012 height 526
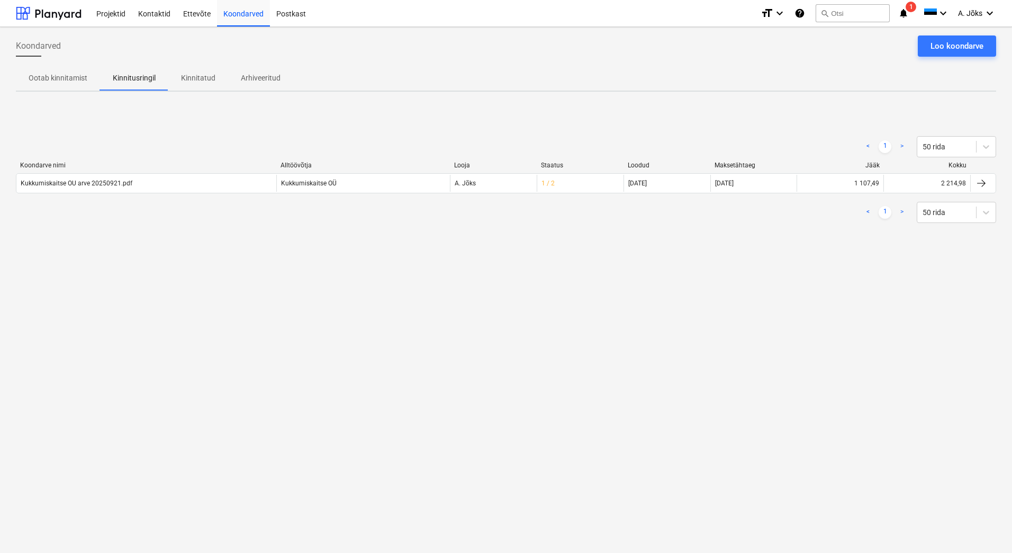
click at [511, 319] on div "Koondarved Loo koondarve Ootab kinnitamist Kinnitusringil Kinnitatud Arhiveerit…" at bounding box center [506, 290] width 1012 height 526
click at [373, 353] on div "Koondarved Loo koondarve Ootab kinnitamist Kinnitusringil Kinnitatud Arhiveerit…" at bounding box center [506, 290] width 1012 height 526
click at [440, 312] on div "Koondarved Loo koondarve Ootab kinnitamist Kinnitusringil Kinnitatud Arhiveerit…" at bounding box center [506, 290] width 1012 height 526
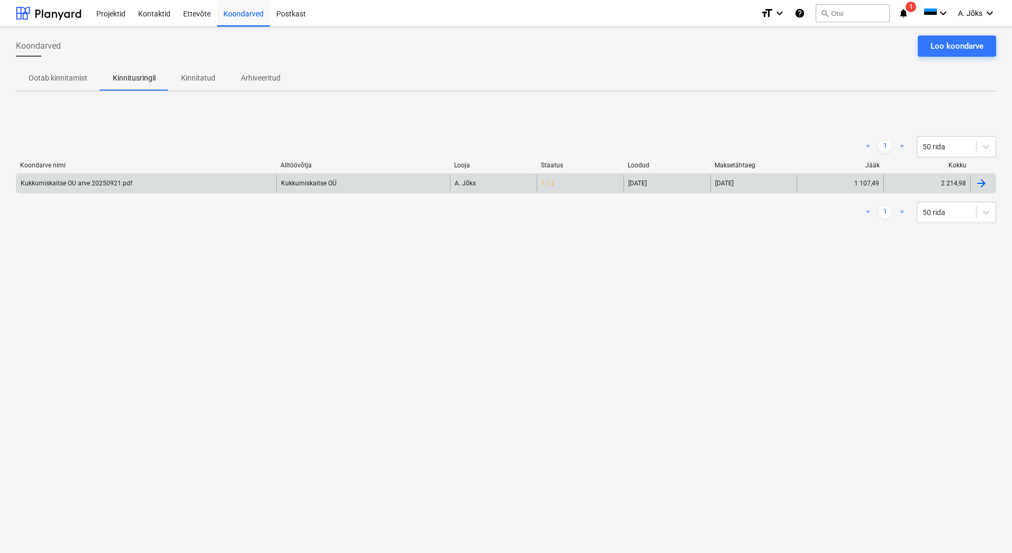
click at [96, 185] on div "Kukkumiskaitse OU arve 20250921.pdf" at bounding box center [77, 183] width 112 height 7
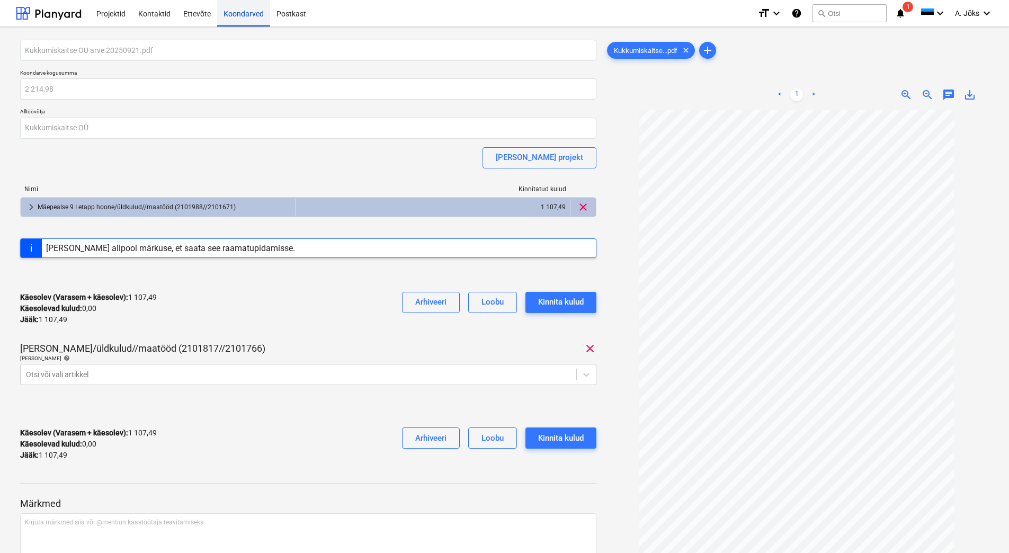
click at [253, 14] on div "Koondarved" at bounding box center [243, 12] width 53 height 27
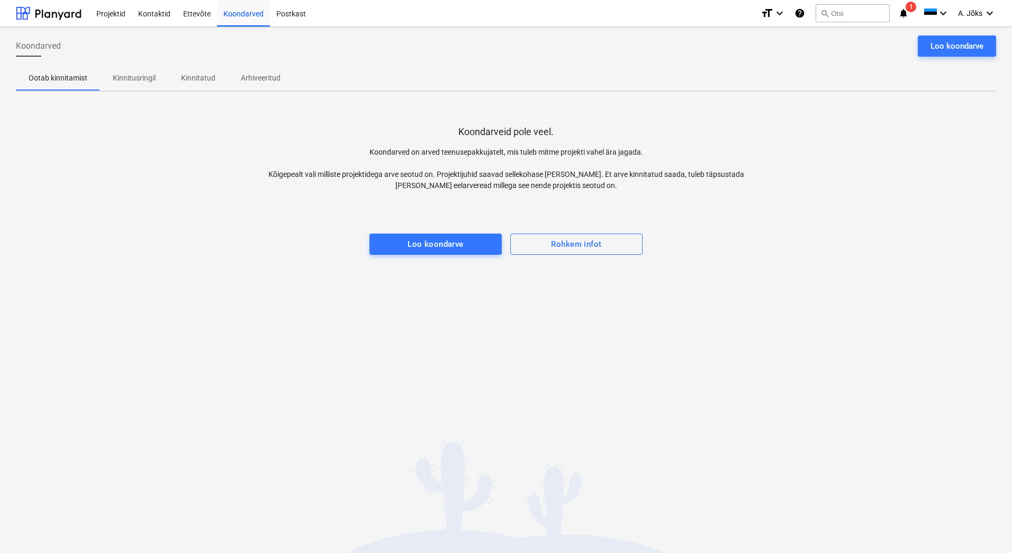
click at [273, 248] on div "Koondarveid pole veel. Koondarved on arved teenusepakkujatelt, mis tuleb mitme …" at bounding box center [506, 179] width 981 height 159
click at [971, 11] on span "A. Jõks" at bounding box center [970, 13] width 24 height 8
click at [949, 60] on div "Logi välja" at bounding box center [965, 58] width 64 height 17
